Goal: Find specific page/section: Find specific page/section

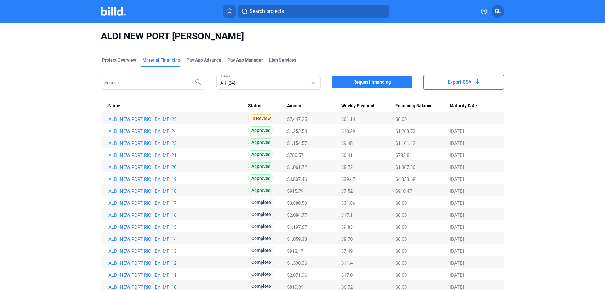
click at [110, 10] on img at bounding box center [113, 11] width 25 height 9
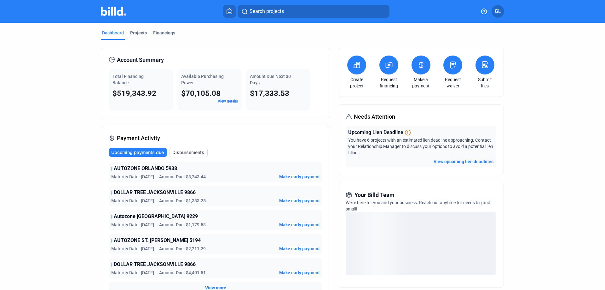
click at [465, 160] on button "View upcoming lien deadlines" at bounding box center [464, 161] width 60 height 6
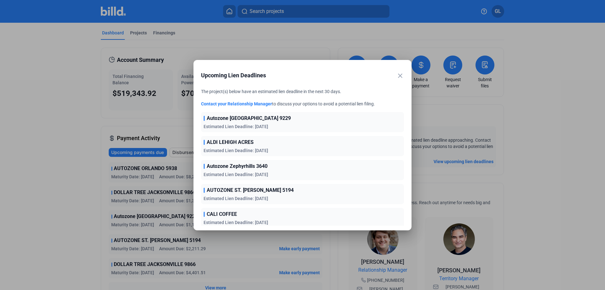
click at [400, 74] on mat-icon "close" at bounding box center [400, 76] width 8 height 8
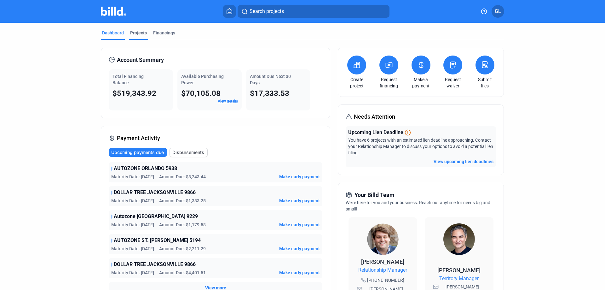
click at [134, 35] on div "Projects" at bounding box center [138, 33] width 17 height 6
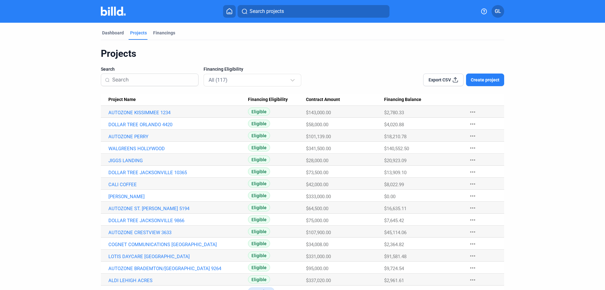
click at [131, 79] on input at bounding box center [153, 79] width 82 height 13
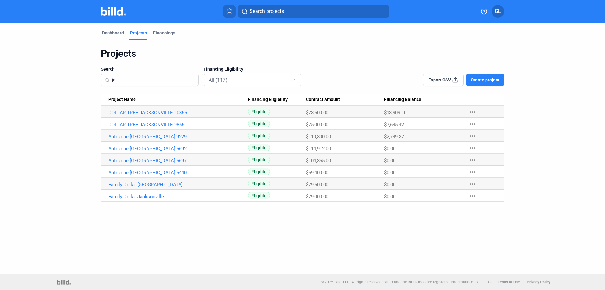
type input "j"
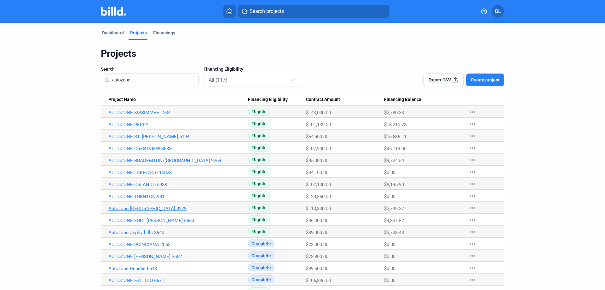
type input "autozone"
click at [147, 208] on link "Autozone [GEOGRAPHIC_DATA] 9229" at bounding box center [178, 208] width 140 height 6
